Goal: Information Seeking & Learning: Learn about a topic

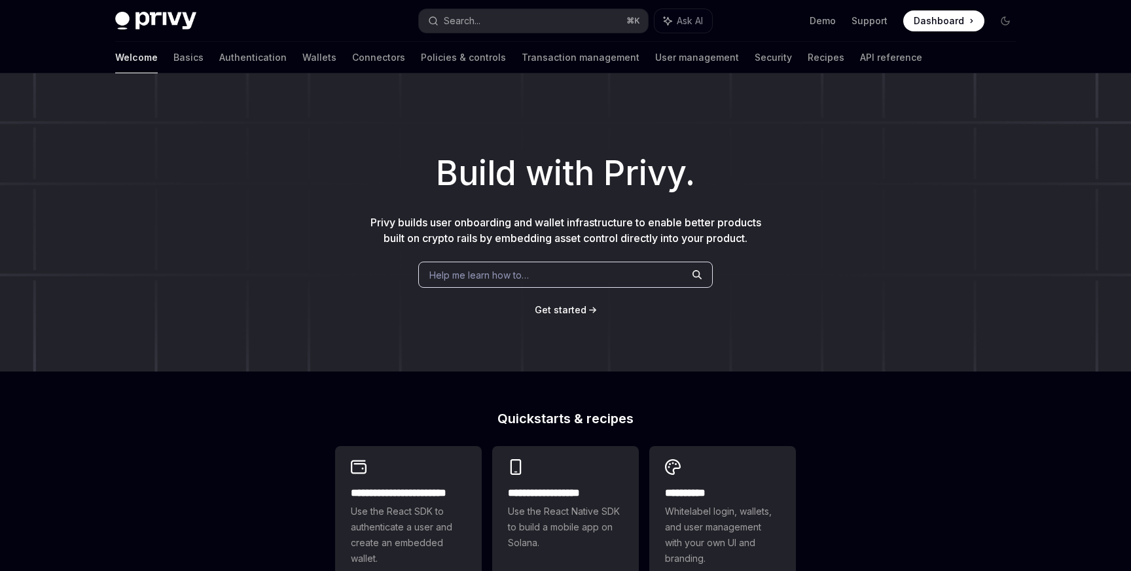
click at [275, 58] on div "Welcome Basics Authentication Wallets Connectors Policies & controls Transactio…" at bounding box center [518, 57] width 807 height 31
click at [302, 58] on link "Wallets" at bounding box center [319, 57] width 34 height 31
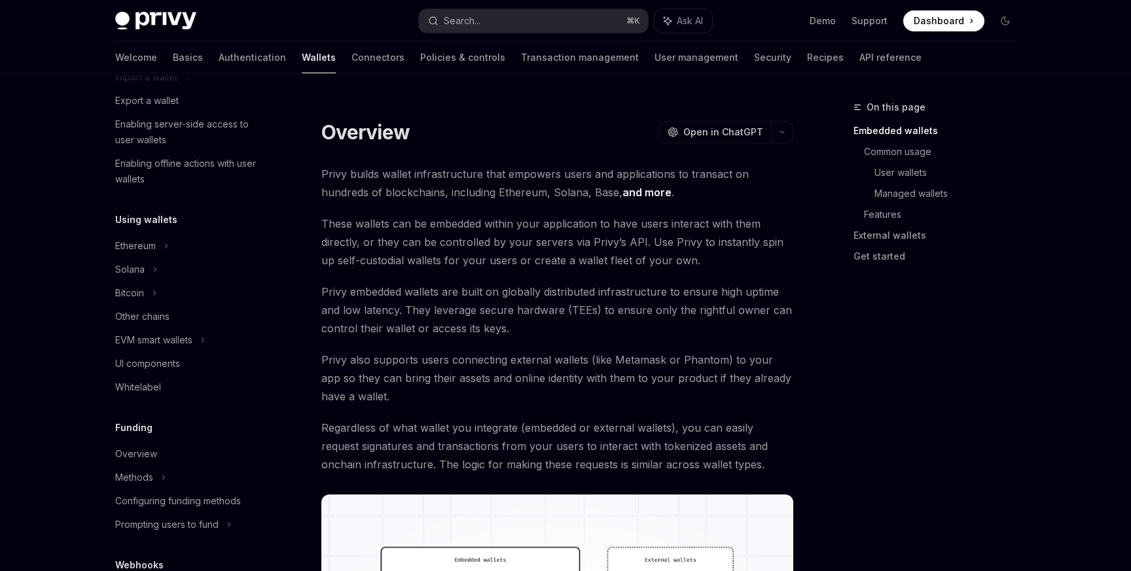
scroll to position [173, 0]
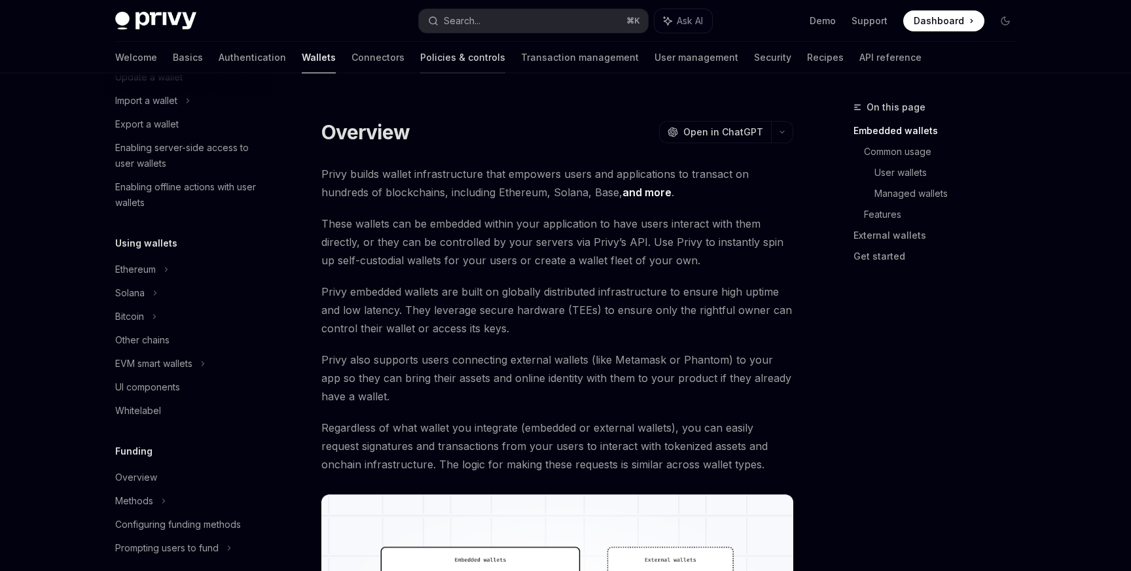
click at [420, 59] on link "Policies & controls" at bounding box center [462, 57] width 85 height 31
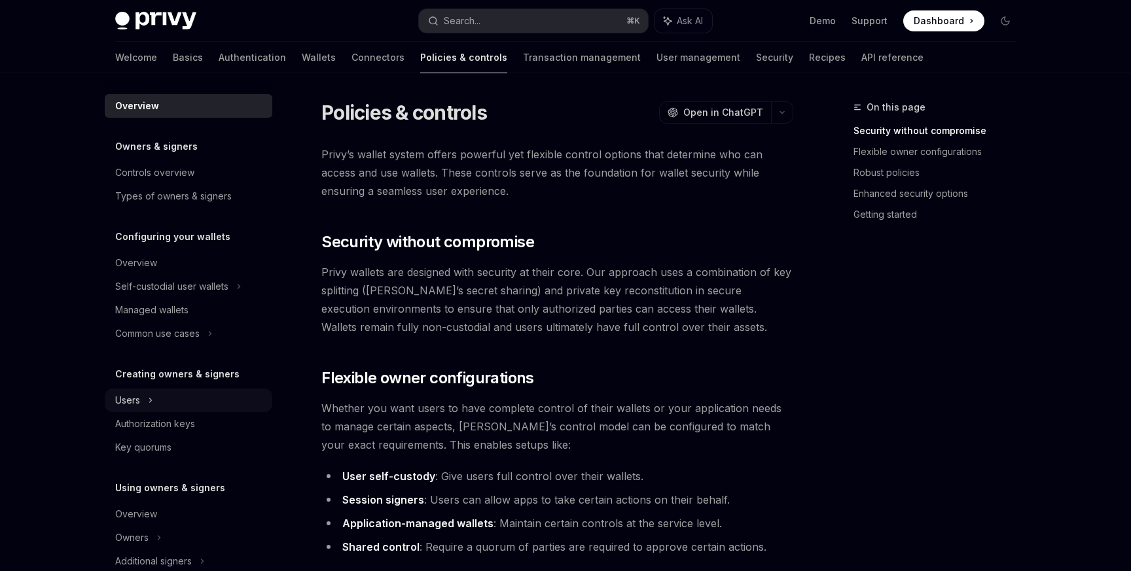
click at [155, 400] on div "Users" at bounding box center [189, 401] width 168 height 24
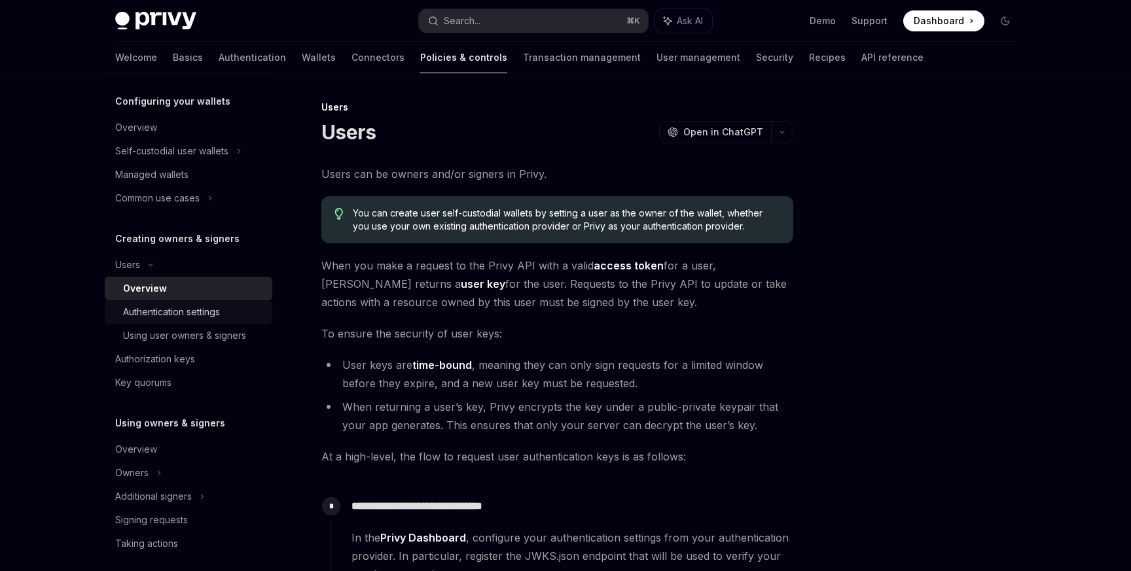
scroll to position [142, 0]
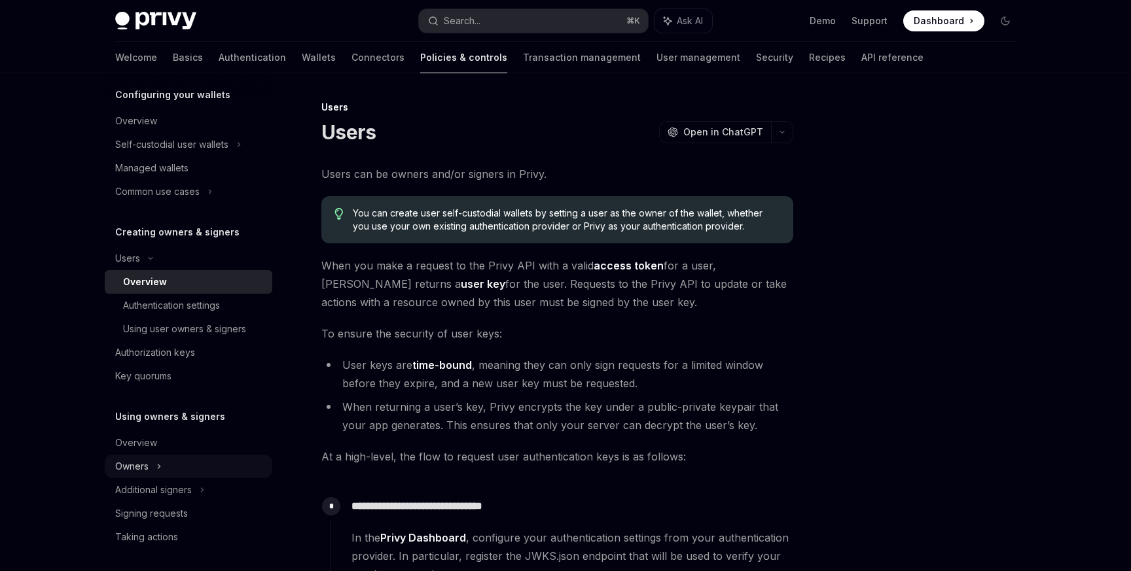
click at [156, 466] on icon at bounding box center [158, 467] width 5 height 16
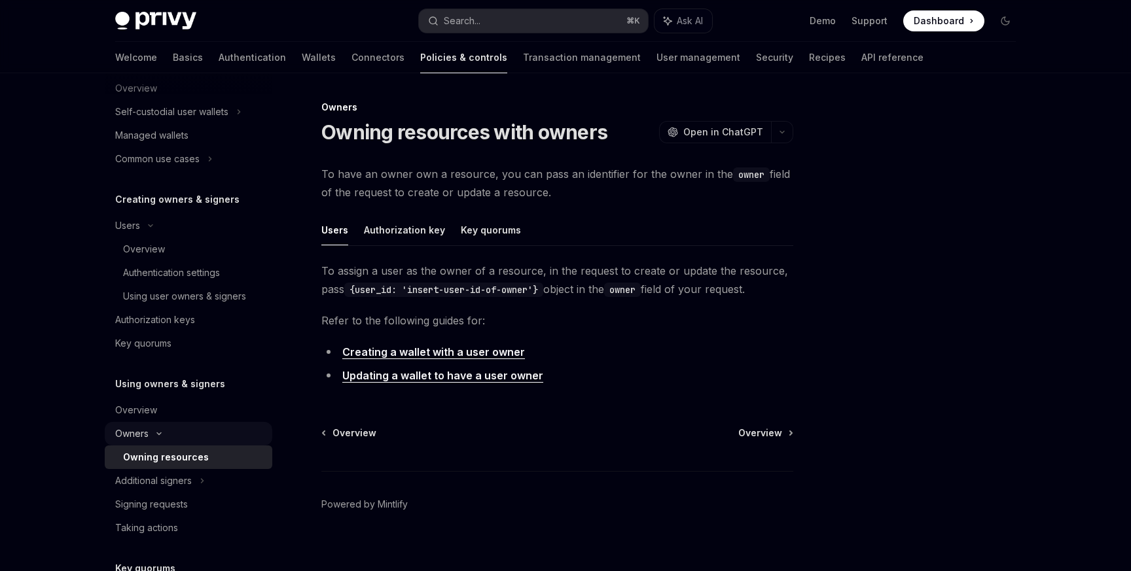
scroll to position [185, 0]
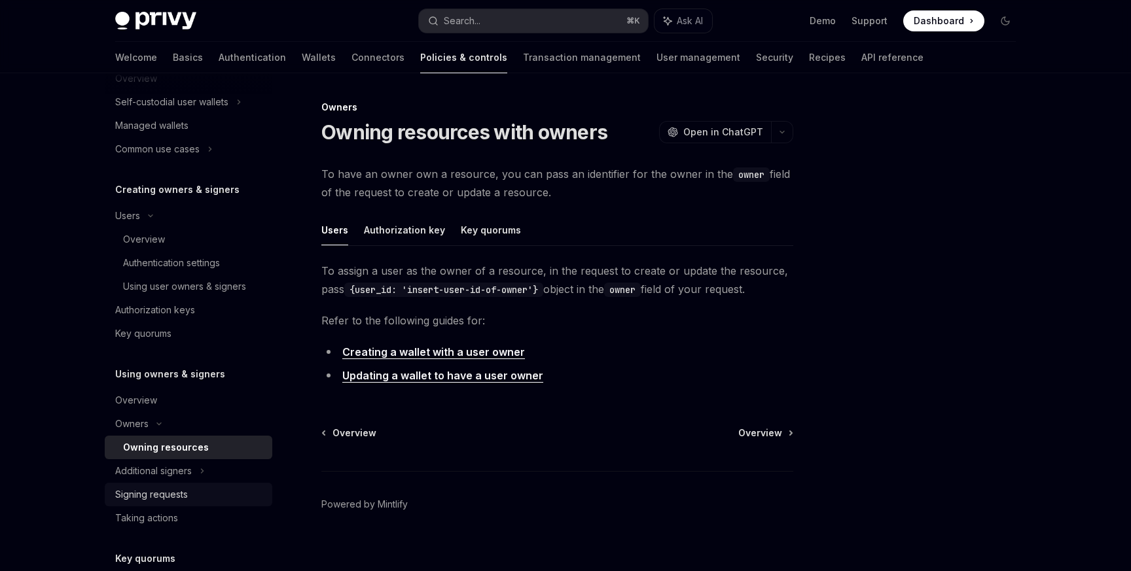
click at [154, 495] on div "Signing requests" at bounding box center [151, 495] width 73 height 16
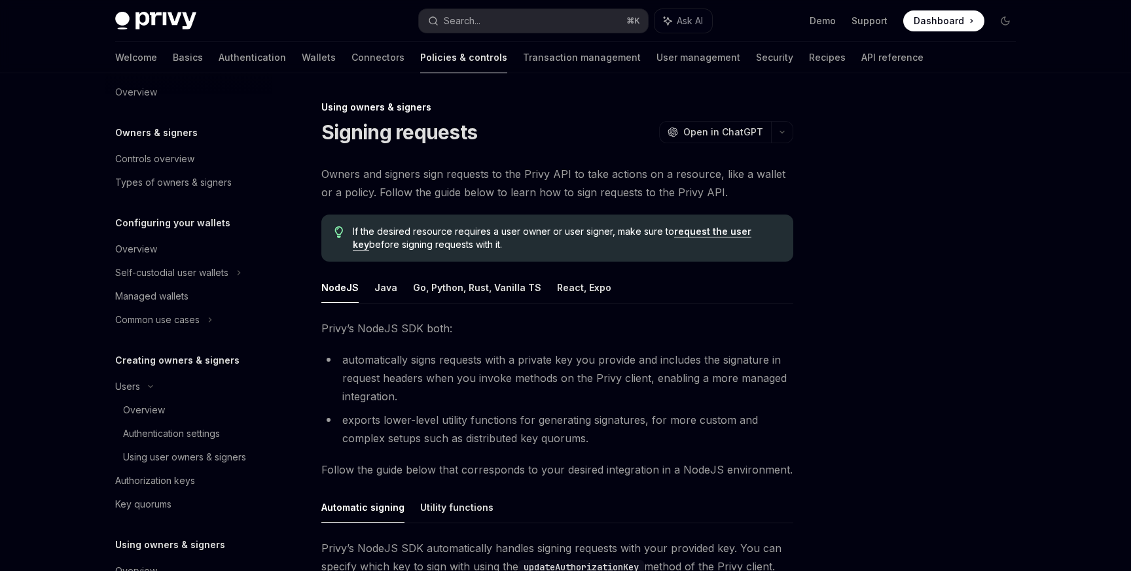
scroll to position [4, 0]
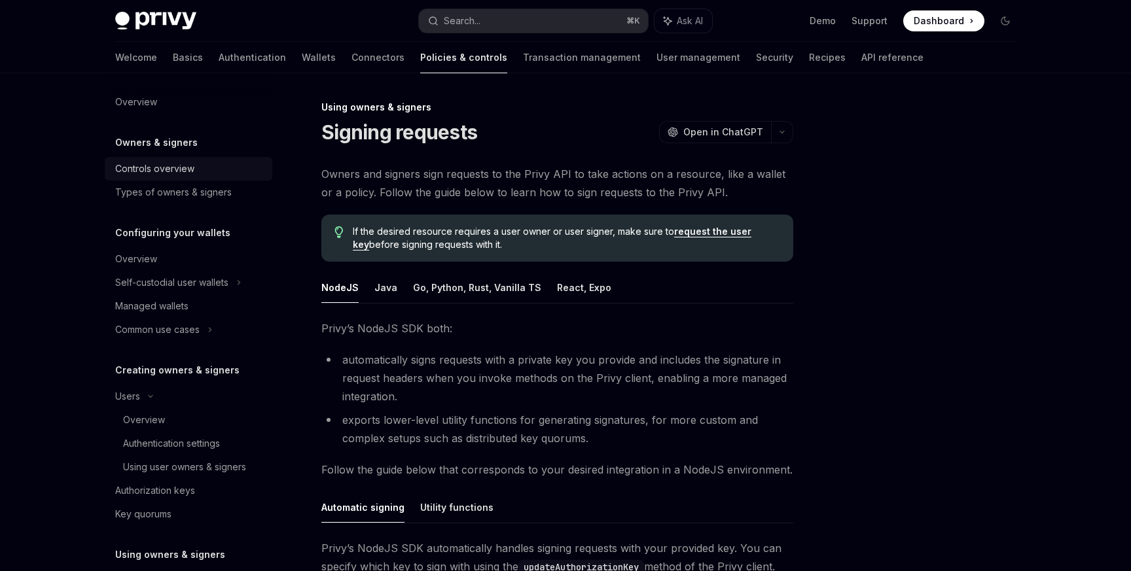
click at [190, 165] on div "Controls overview" at bounding box center [154, 169] width 79 height 16
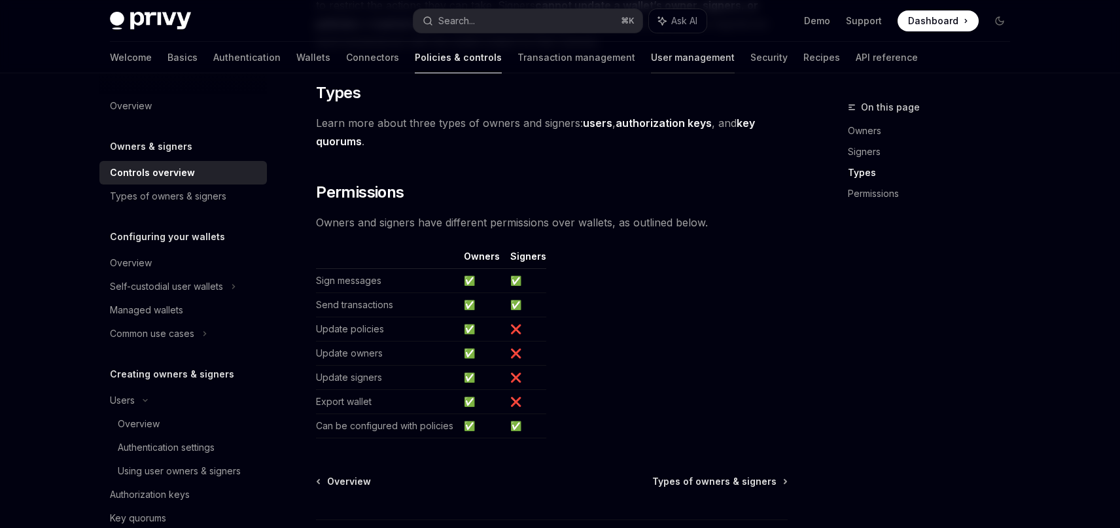
click at [651, 61] on link "User management" at bounding box center [693, 57] width 84 height 31
type textarea "*"
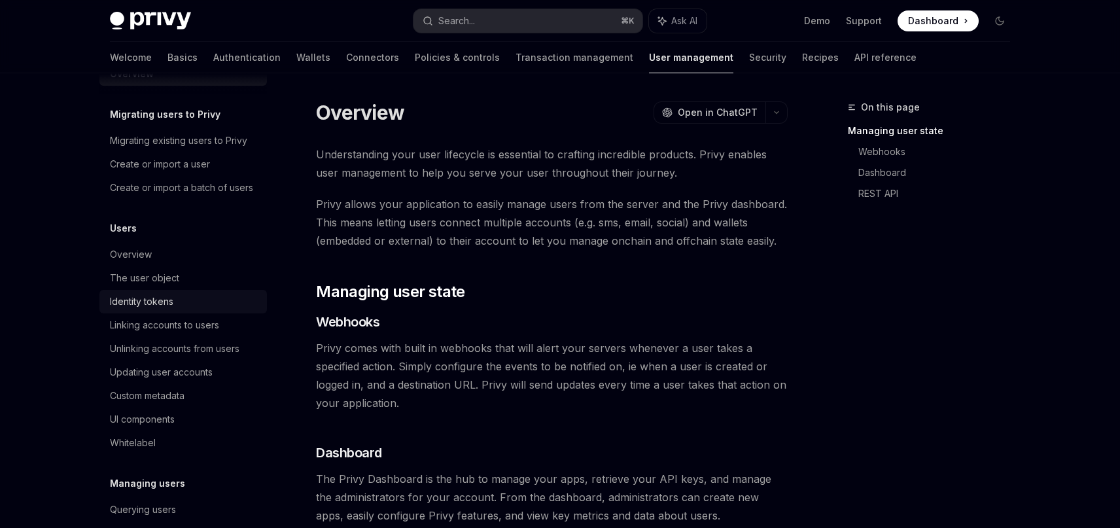
scroll to position [37, 0]
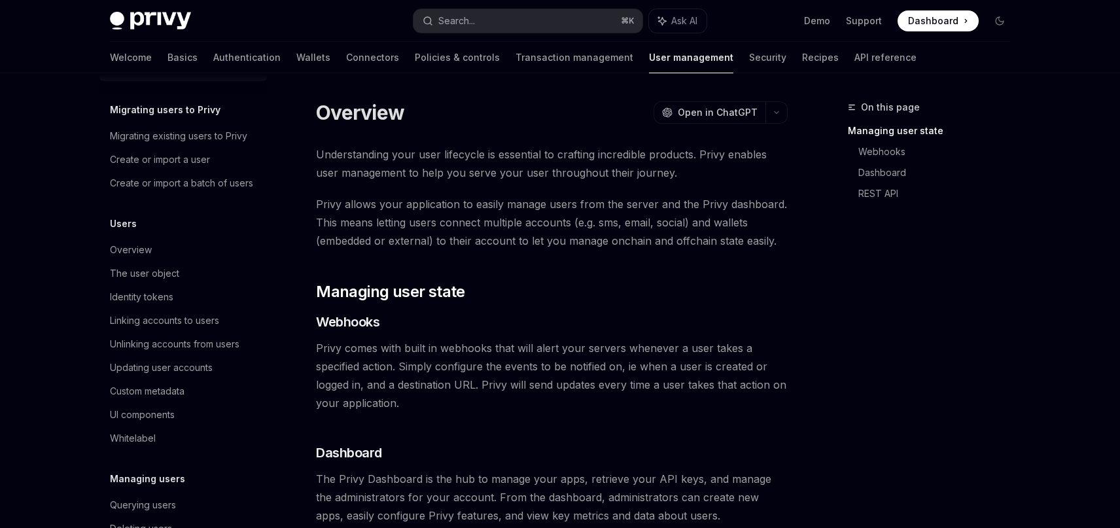
click at [423, 382] on span "Privy comes with built in webhooks that will alert your servers whenever a user…" at bounding box center [552, 375] width 472 height 73
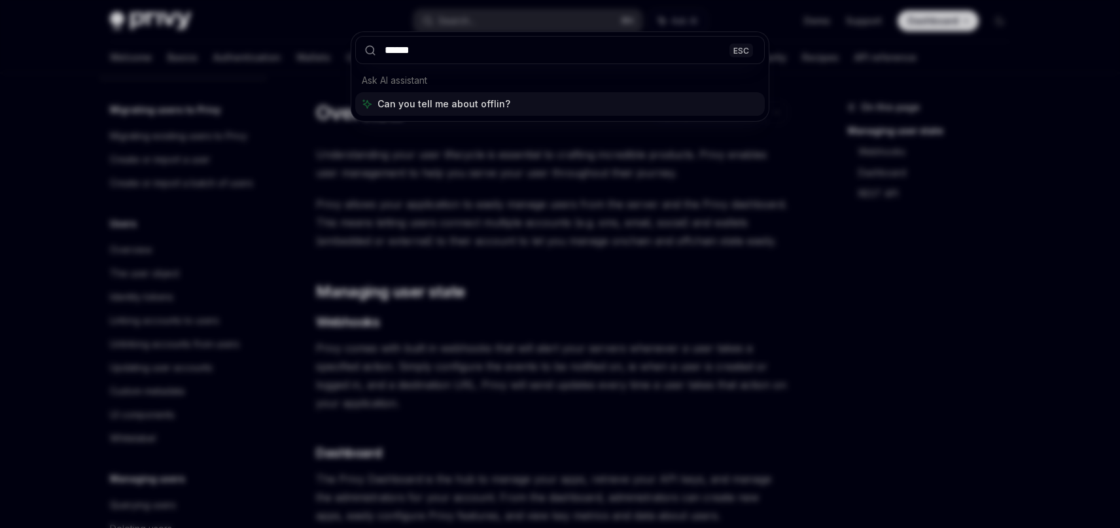
type input "*******"
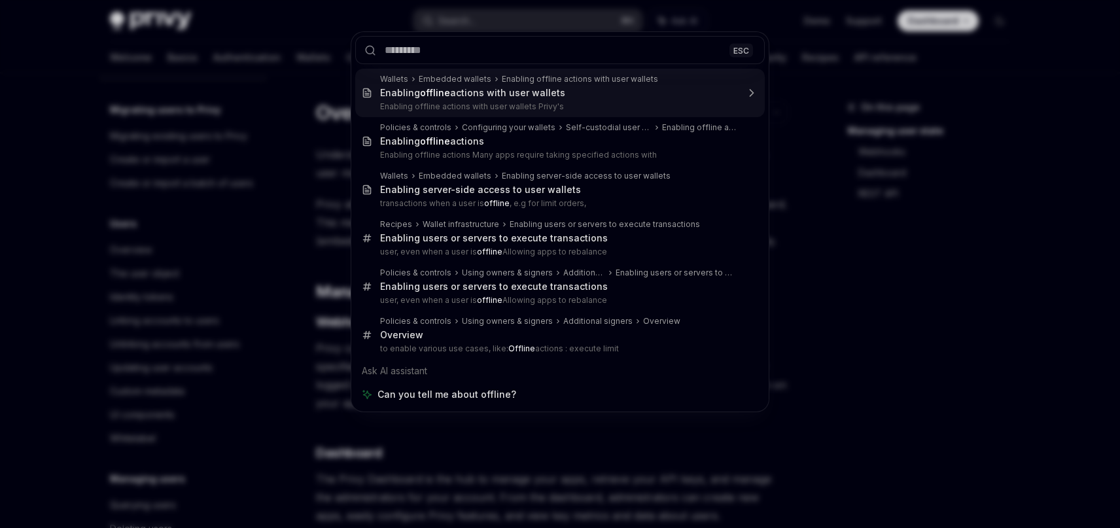
scroll to position [73, 0]
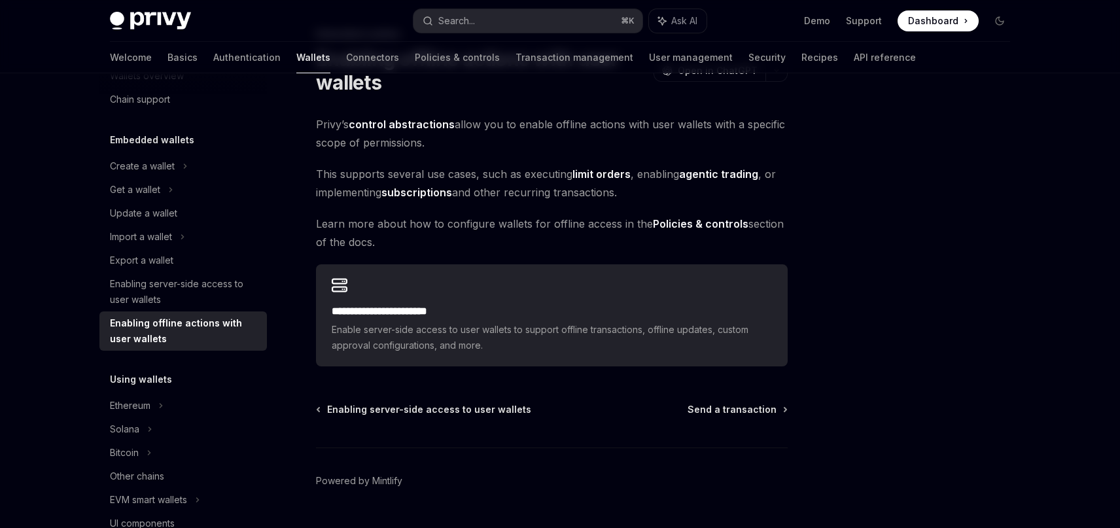
click at [254, 338] on div "Enabling offline actions with user wallets" at bounding box center [184, 330] width 149 height 31
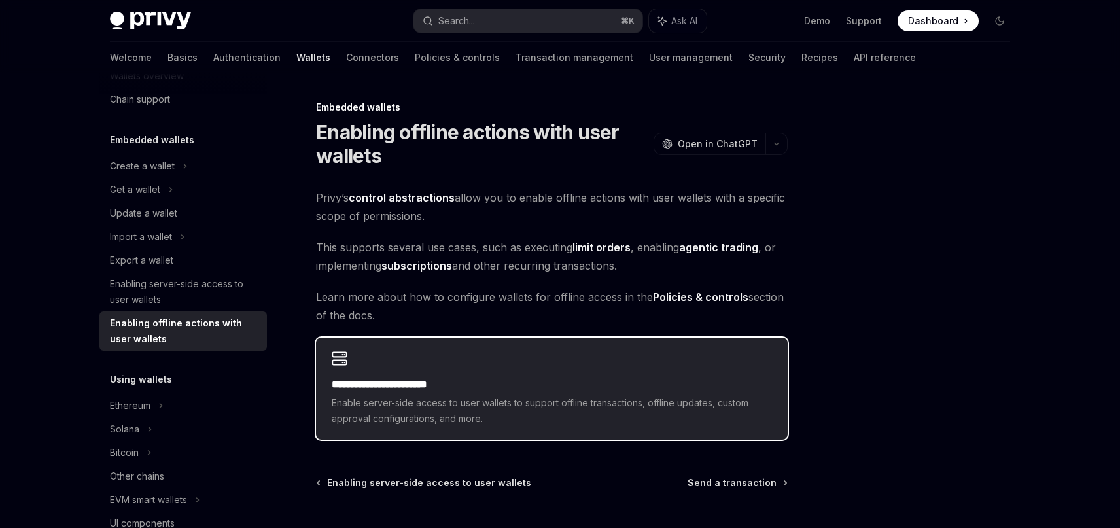
click at [467, 391] on h2 "**********" at bounding box center [552, 385] width 440 height 16
type textarea "*"
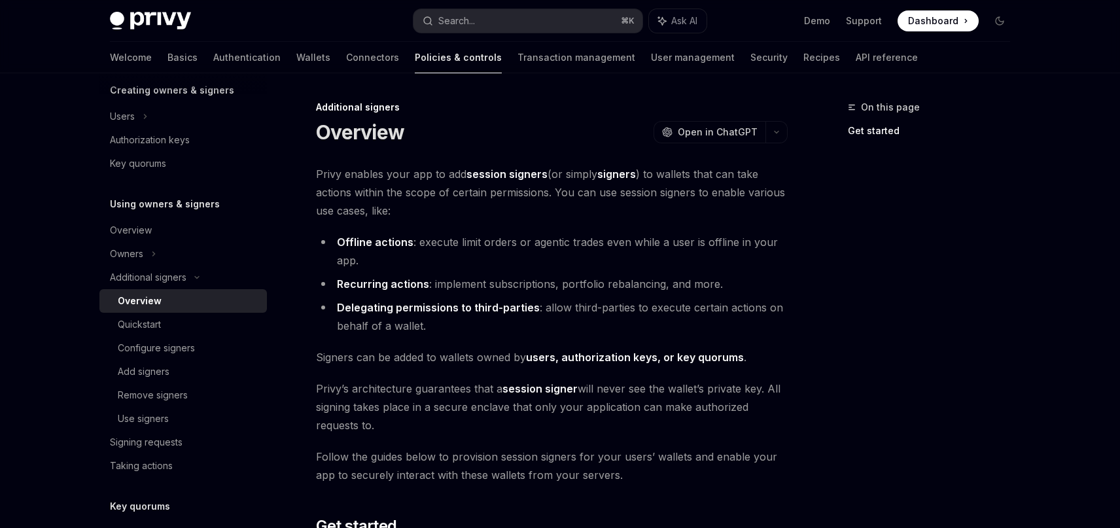
click at [602, 206] on span "Privy enables your app to add session signers (or simply signers ) to wallets t…" at bounding box center [552, 192] width 472 height 55
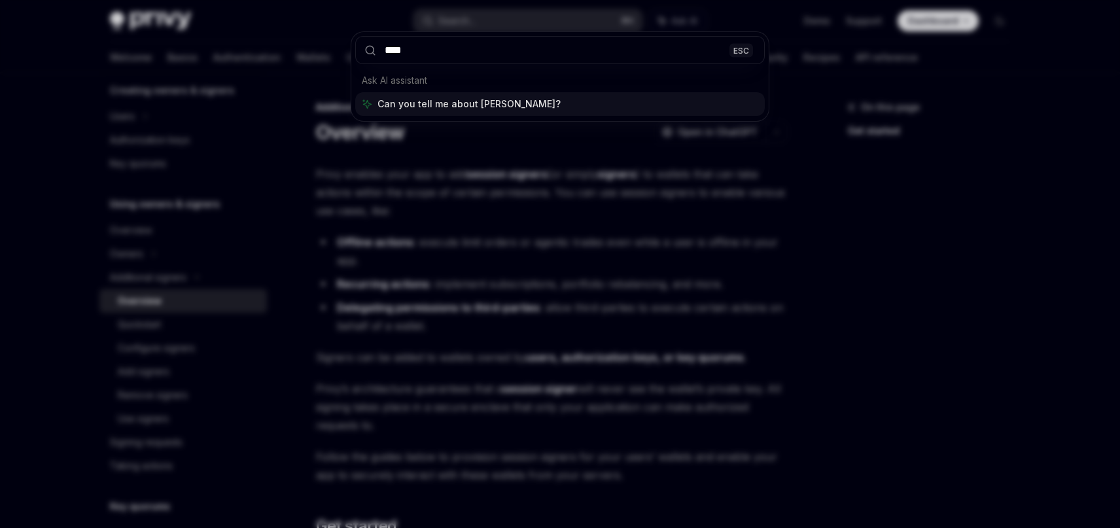
type input "*****"
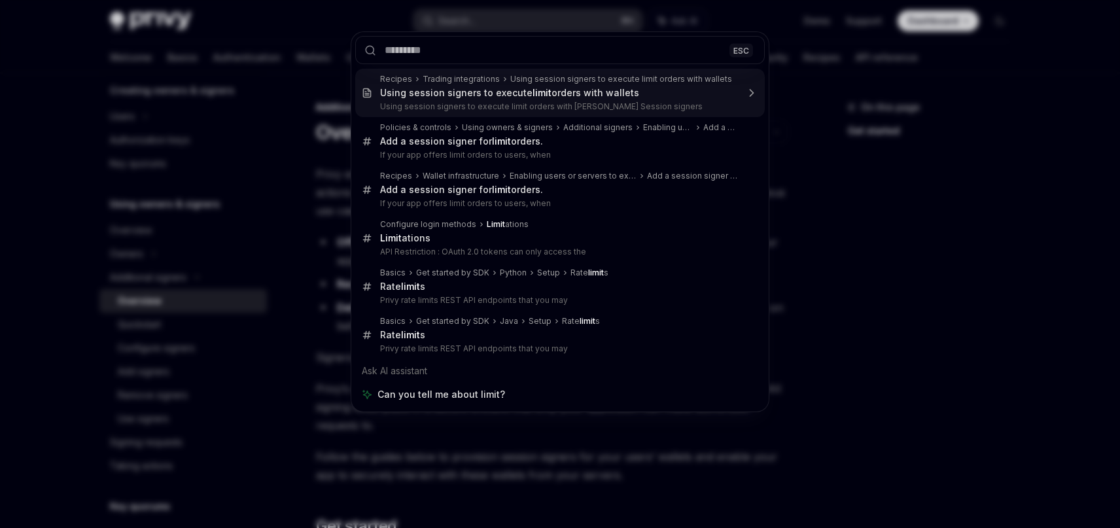
type textarea "*"
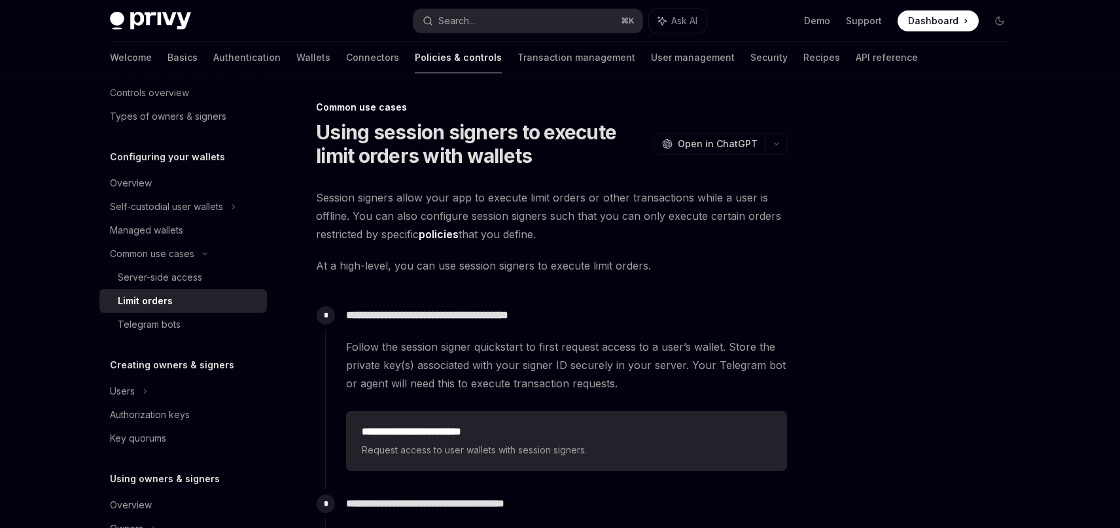
click at [686, 185] on div "**********" at bounding box center [429, 534] width 722 height 870
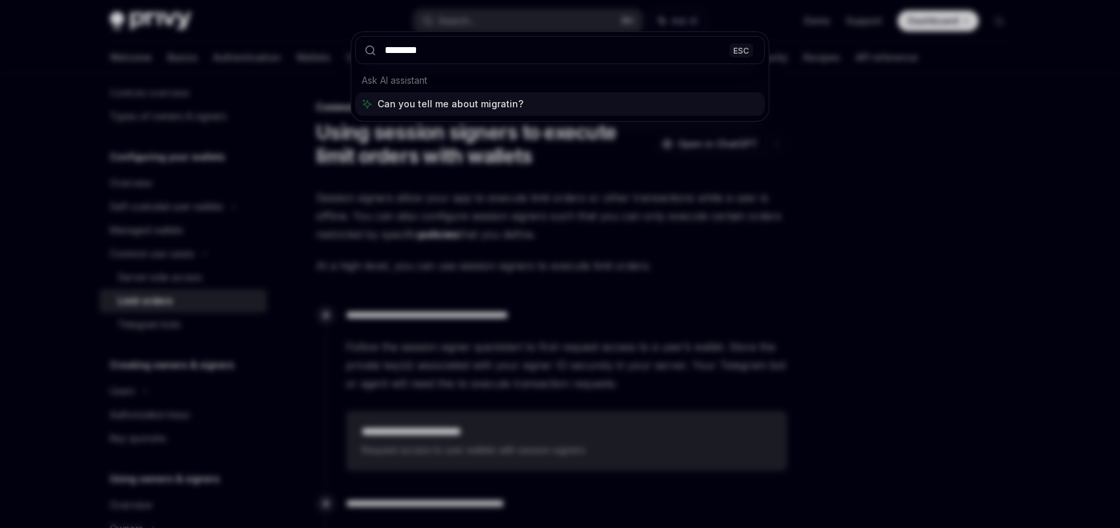
type input "*********"
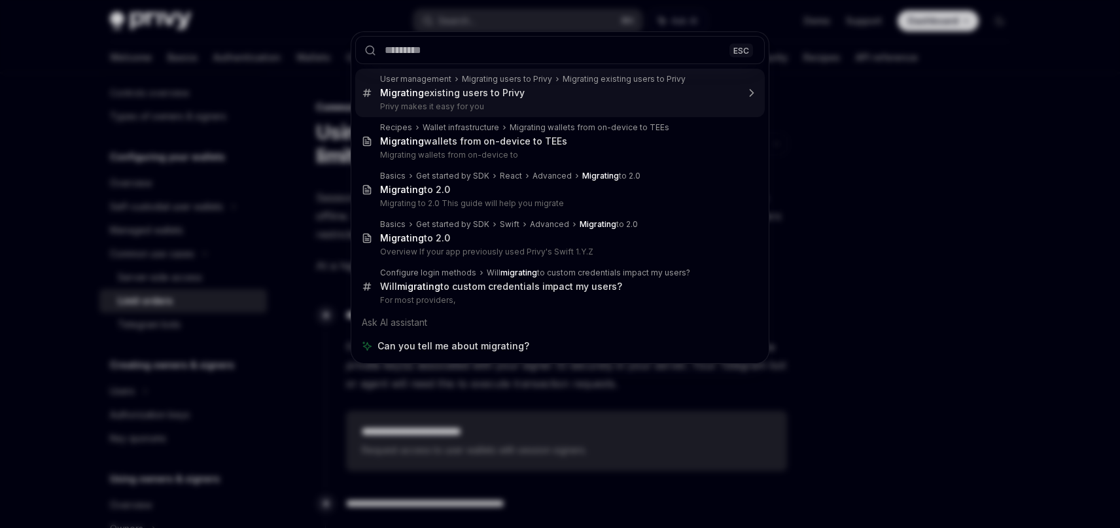
type textarea "*"
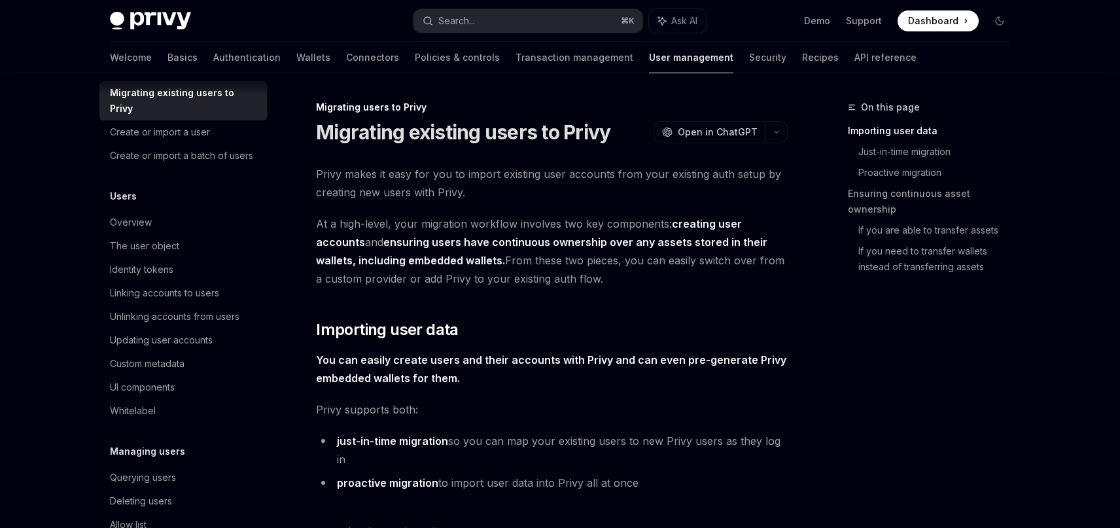
scroll to position [73, 0]
